Goal: Task Accomplishment & Management: Manage account settings

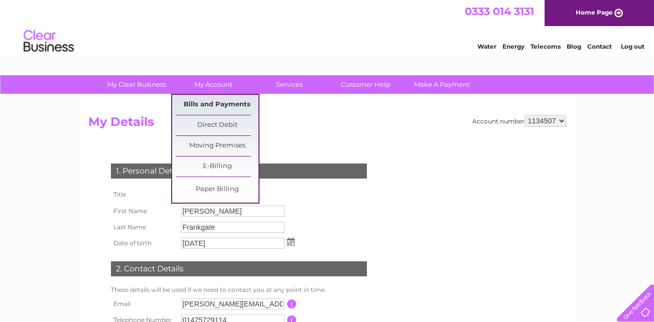
click at [220, 106] on link "Bills and Payments" at bounding box center [217, 105] width 83 height 20
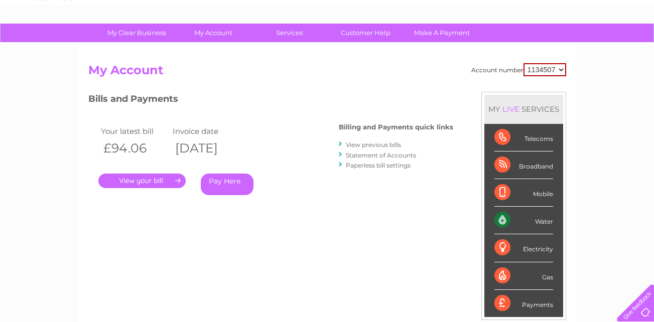
scroll to position [53, 0]
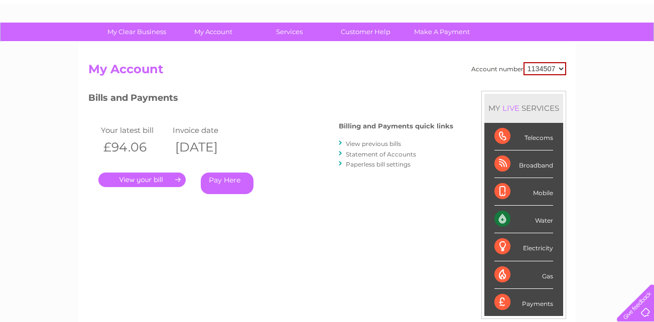
click at [178, 181] on link "." at bounding box center [141, 180] width 87 height 15
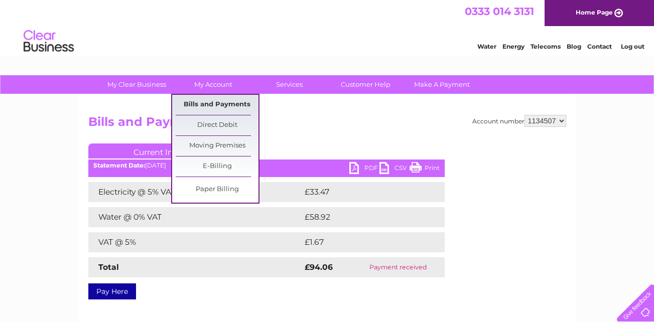
click at [213, 111] on link "Bills and Payments" at bounding box center [217, 105] width 83 height 20
click at [218, 106] on link "Bills and Payments" at bounding box center [217, 105] width 83 height 20
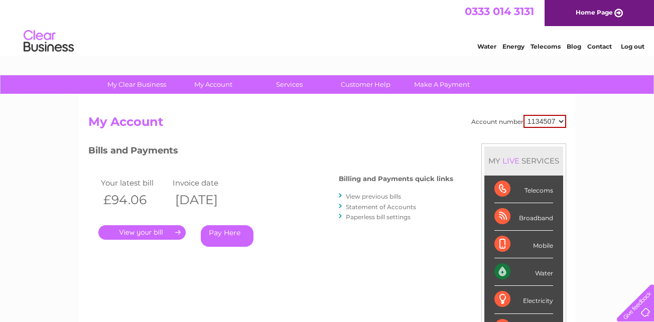
click at [626, 48] on link "Log out" at bounding box center [632, 47] width 24 height 8
